Goal: Obtain resource: Obtain resource

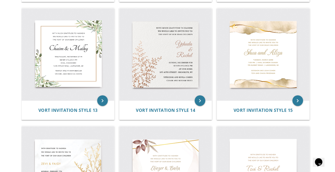
scroll to position [591, 0]
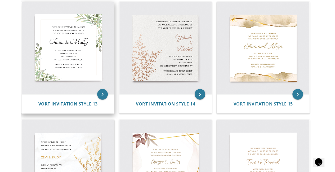
click at [73, 48] on img at bounding box center [68, 48] width 93 height 93
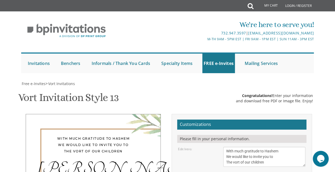
scroll to position [74, 0]
drag, startPoint x: 227, startPoint y: 78, endPoint x: 272, endPoint y: 87, distance: 46.0
click at [272, 147] on textarea "With much gratitude to Hashem We would like to invite you to The vort of our ch…" at bounding box center [265, 157] width 82 height 20
type textarea "With much gratitude to Hashem We would like to invite you to The vort of our ch…"
drag, startPoint x: 226, startPoint y: 78, endPoint x: 291, endPoint y: 86, distance: 65.6
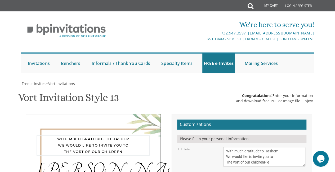
click at [291, 147] on textarea "With much gratitude to Hashem We would like to invite you to The vort of our ch…" at bounding box center [265, 157] width 82 height 20
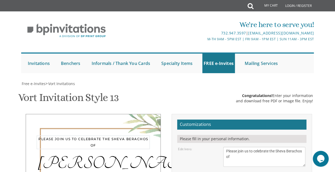
click at [271, 147] on textarea "With much gratitude to Hashem We would like to invite you to The vort of our ch…" at bounding box center [265, 157] width 82 height 20
click at [270, 147] on textarea "With much gratitude to Hashem We would like to invite you to The vort of our ch…" at bounding box center [265, 157] width 82 height 20
type textarea "Please join us to celebrate the Sheva Berachos of"
click at [134, 136] on div "Please join us to celebrate the Sheva Berachos of" at bounding box center [94, 143] width 114 height 14
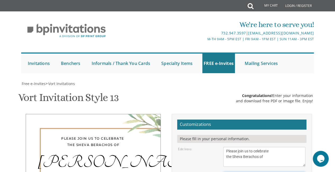
click at [243, 147] on textarea "With much gratitude to Hashem We would like to invite you to The vort of our ch…" at bounding box center [265, 157] width 82 height 20
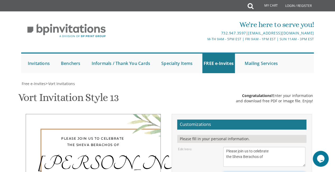
select select "60px"
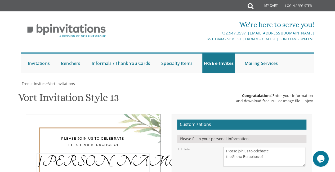
drag, startPoint x: 256, startPoint y: 118, endPoint x: 213, endPoint y: 116, distance: 43.0
type textarea "Kalman & [PERSON_NAME]"
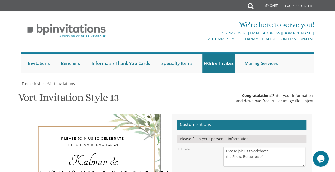
click at [142, 154] on div "Kalman & [PERSON_NAME]" at bounding box center [94, 170] width 114 height 32
drag, startPoint x: 248, startPoint y: 85, endPoint x: 273, endPoint y: 85, distance: 25.5
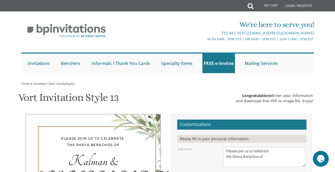
drag, startPoint x: 249, startPoint y: 91, endPoint x: 220, endPoint y: 93, distance: 29.5
drag, startPoint x: 255, startPoint y: 97, endPoint x: 221, endPoint y: 98, distance: 33.4
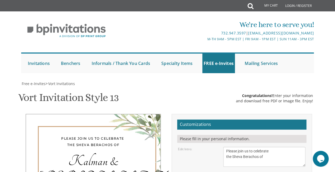
drag, startPoint x: 284, startPoint y: 101, endPoint x: 223, endPoint y: 103, distance: 61.6
type textarea "[DATE] Six thirty PM Fireside [STREET_ADDRESS]"
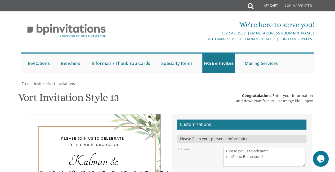
drag, startPoint x: 227, startPoint y: 118, endPoint x: 272, endPoint y: 114, distance: 45.5
drag, startPoint x: 276, startPoint y: 120, endPoint x: 221, endPoint y: 123, distance: 55.2
type textarea "Ari & [PERSON_NAME] [PERSON_NAME] & [PERSON_NAME]"
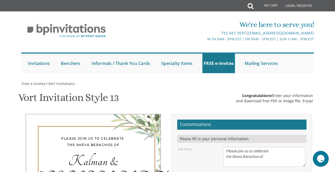
type input "[EMAIL_ADDRESS][DOMAIN_NAME]"
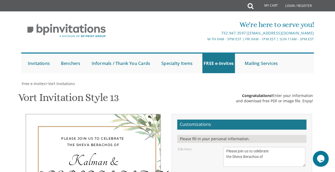
scroll to position [9, 0]
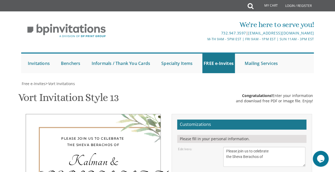
scroll to position [0, 0]
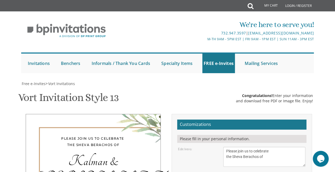
type textarea "Ari & [PERSON_NAME] [PERSON_NAME] & [PERSON_NAME] RSVP [EMAIL_ADDRESS][DOMAIN_N…"
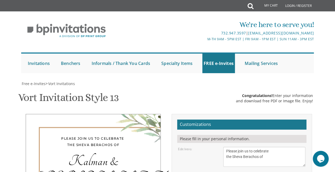
drag, startPoint x: 227, startPoint y: 33, endPoint x: 267, endPoint y: 42, distance: 40.6
click at [267, 147] on textarea "With much gratitude to Hashem We would like to invite you to The vort of our ch…" at bounding box center [265, 157] width 82 height 20
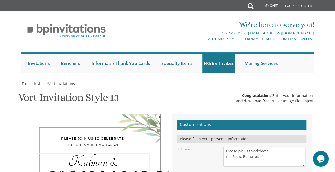
drag, startPoint x: 256, startPoint y: 70, endPoint x: 219, endPoint y: 70, distance: 36.6
drag, startPoint x: 226, startPoint y: 84, endPoint x: 267, endPoint y: 107, distance: 46.3
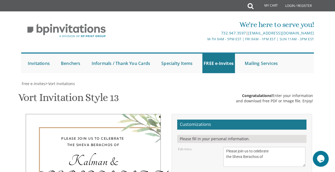
scroll to position [17, 0]
drag, startPoint x: 225, startPoint y: 116, endPoint x: 261, endPoint y: 122, distance: 36.4
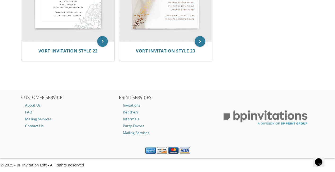
scroll to position [848, 0]
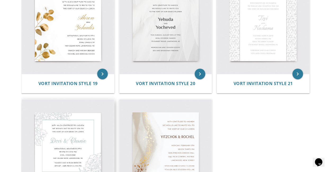
click at [77, 136] on img at bounding box center [68, 145] width 93 height 93
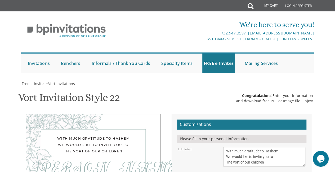
drag, startPoint x: 230, startPoint y: 155, endPoint x: 226, endPoint y: 150, distance: 5.7
click at [230, 155] on textarea "With much gratitude to Hashem We would like to invite you to The vort of our ch…" at bounding box center [265, 157] width 82 height 20
drag, startPoint x: 226, startPoint y: 150, endPoint x: 276, endPoint y: 166, distance: 51.8
click at [276, 166] on textarea "With much gratitude to Hashem We would like to invite you to The vort of our ch…" at bounding box center [265, 157] width 82 height 20
paste textarea "Please join us to celebrate the Sheva Berachos of"
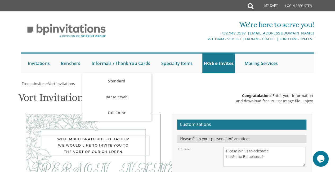
type textarea "Please join us to celebrate the Sheva Berachos of"
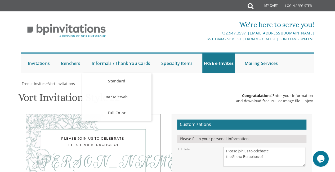
drag, startPoint x: 226, startPoint y: 151, endPoint x: 268, endPoint y: 158, distance: 43.0
click at [268, 158] on textarea "With much gratitude to Hashem We would like to invite you to The vort of our ch…" at bounding box center [265, 157] width 82 height 20
drag, startPoint x: 254, startPoint y: 92, endPoint x: 225, endPoint y: 92, distance: 28.6
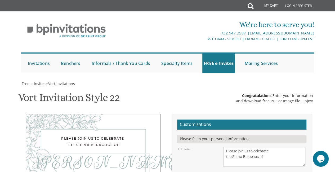
paste textarea "Kalman & [PERSON_NAME]"
type textarea "Kalman & [PERSON_NAME]"
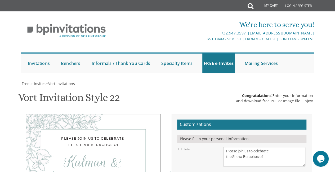
click at [102, 154] on div "Kalman & [PERSON_NAME]" at bounding box center [94, 171] width 114 height 34
select select "50px"
click at [241, 147] on textarea "With much gratitude to Hashem We would like to invite you to The vort of our ch…" at bounding box center [265, 157] width 82 height 20
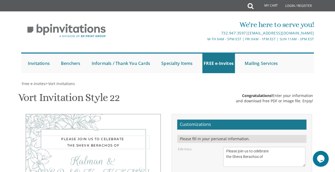
type textarea "Please join us to celebrate the Sheva Berachos of"
drag, startPoint x: 128, startPoint y: 35, endPoint x: 129, endPoint y: 40, distance: 4.9
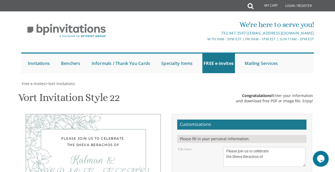
drag, startPoint x: 226, startPoint y: 67, endPoint x: 290, endPoint y: 89, distance: 68.0
paste textarea "September 3rd Six thirty PM Fireside 159 Route 59 Monsey, NY 10952"
type textarea "[DATE] Six thirty PM Fireside [STREET_ADDRESS]"
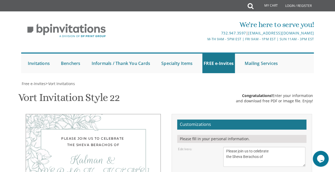
drag, startPoint x: 226, startPoint y: 99, endPoint x: 281, endPoint y: 110, distance: 56.5
paste textarea "Ari & [PERSON_NAME] [PERSON_NAME] & [PERSON_NAME] RSVP [EMAIL_ADDRESS][DOMAIN_N…"
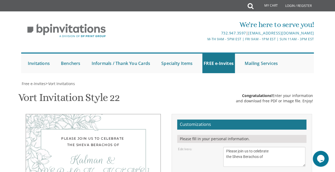
scroll to position [15, 0]
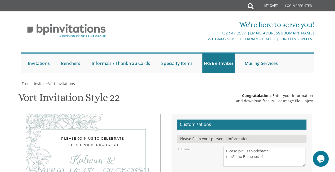
type textarea "Ari & Faigie Ginsberg Moshe & Sara Ginsberg RSVP arigins@gmail.com"
drag, startPoint x: 120, startPoint y: 81, endPoint x: 124, endPoint y: 90, distance: 10.3
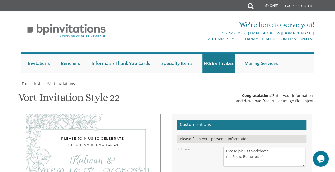
type textarea "[DATE] Six thirty PM Fireside [STREET_ADDRESS]"
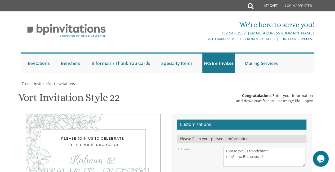
scroll to position [12, 0]
type textarea "Ari & [PERSON_NAME] [PERSON_NAME] & [PERSON_NAME] RSVP [EMAIL_ADDRESS][DOMAIN_N…"
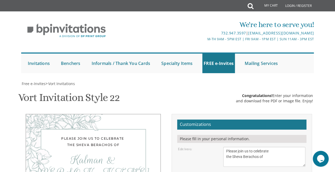
type input "[EMAIL_ADDRESS][DOMAIN_NAME]"
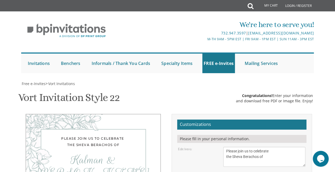
drag, startPoint x: 272, startPoint y: 89, endPoint x: 222, endPoint y: 89, distance: 50.1
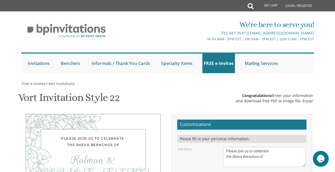
type textarea "Ari & [PERSON_NAME] [PERSON_NAME] & [PERSON_NAME]"
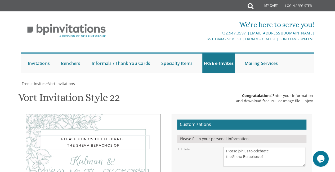
click at [247, 147] on textarea "With much gratitude to Hashem We would like to invite you to The vort of our ch…" at bounding box center [265, 157] width 82 height 20
type textarea "Please join us to celebrate the Sheva Brachos of"
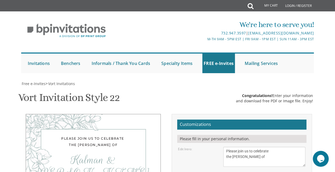
drag, startPoint x: 247, startPoint y: 72, endPoint x: 223, endPoint y: 72, distance: 23.3
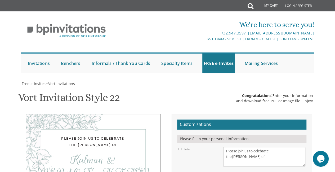
type textarea "Wednesday, September 3rd Seven PM Fireside 159 Route 59 Monsey, NY 10952"
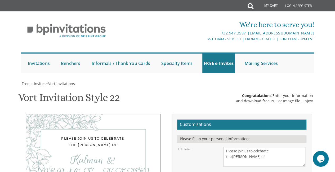
drag, startPoint x: 236, startPoint y: 105, endPoint x: 271, endPoint y: 112, distance: 35.9
drag, startPoint x: 271, startPoint y: 112, endPoint x: 213, endPoint y: 109, distance: 57.9
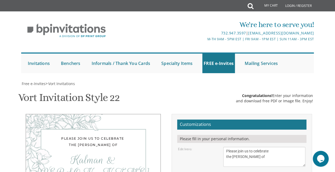
type textarea "Ari & [PERSON_NAME] [PERSON_NAME] & [PERSON_NAME]"
